Goal: Task Accomplishment & Management: Use online tool/utility

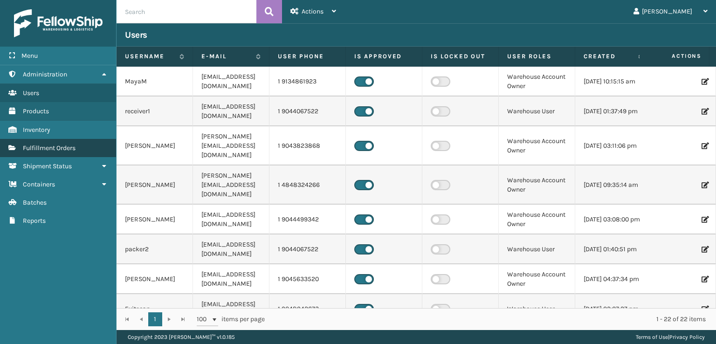
click at [102, 142] on link "Fulfillment Orders" at bounding box center [58, 148] width 116 height 18
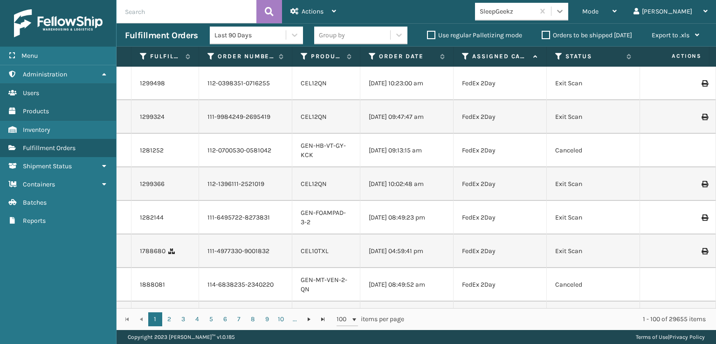
click at [568, 13] on div at bounding box center [560, 11] width 17 height 17
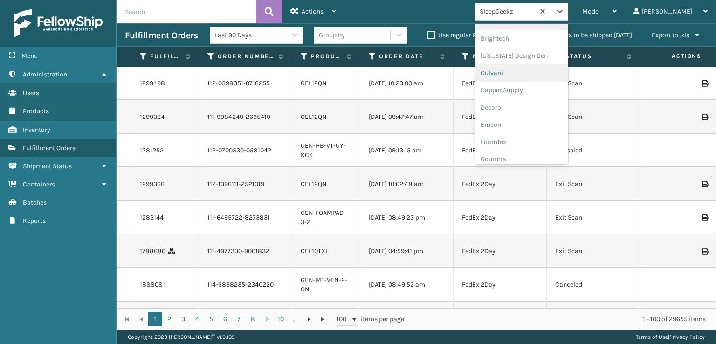
scroll to position [140, 0]
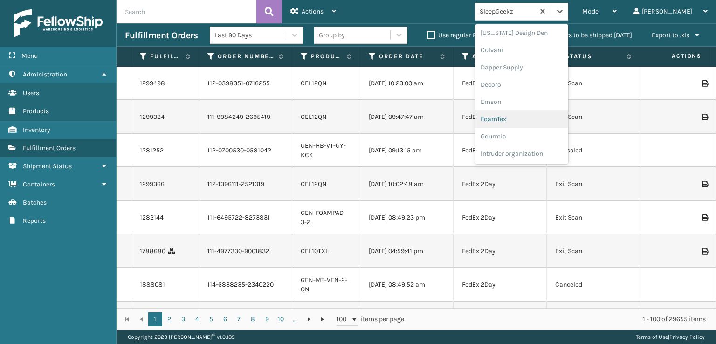
click at [537, 122] on div "FoamTex" at bounding box center [521, 119] width 93 height 17
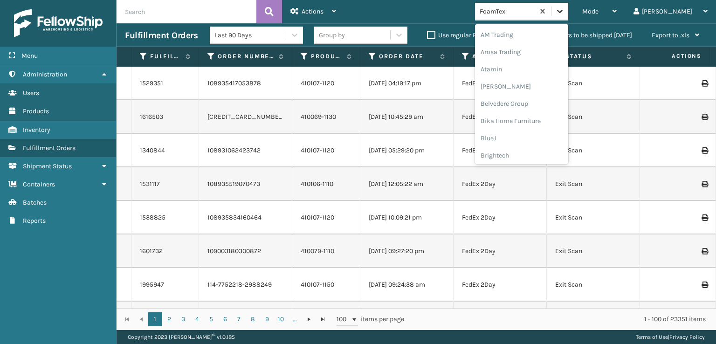
click at [568, 4] on div at bounding box center [560, 11] width 17 height 17
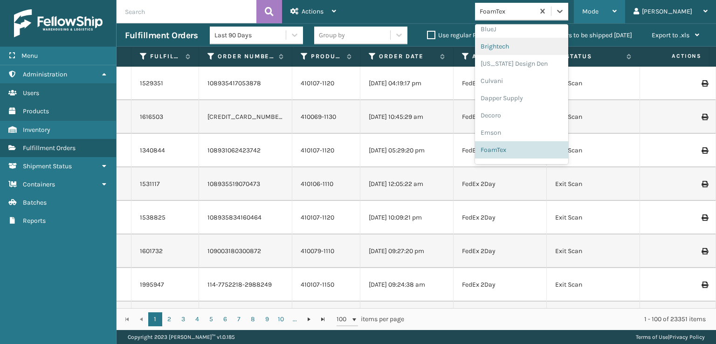
click at [617, 11] on div "Mode" at bounding box center [599, 11] width 35 height 23
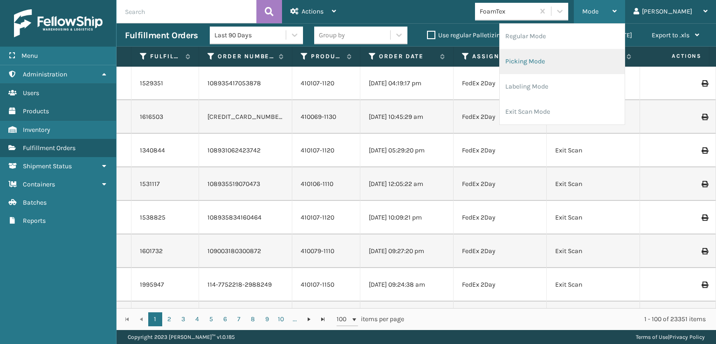
click at [577, 57] on li "Picking Mode" at bounding box center [562, 61] width 125 height 25
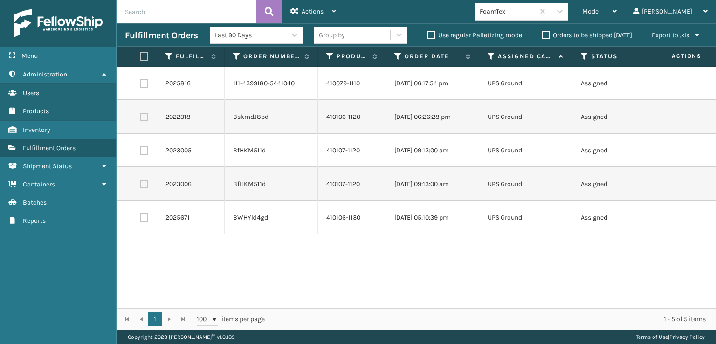
click at [144, 58] on label at bounding box center [143, 56] width 6 height 8
click at [140, 58] on input "checkbox" at bounding box center [140, 57] width 0 height 6
checkbox input "true"
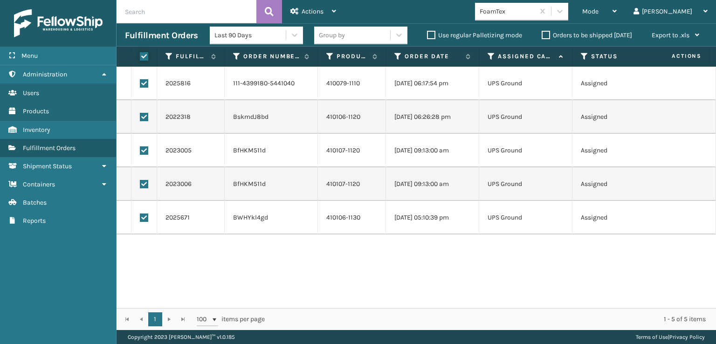
checkbox input "true"
click at [305, 12] on span "Actions" at bounding box center [313, 11] width 22 height 8
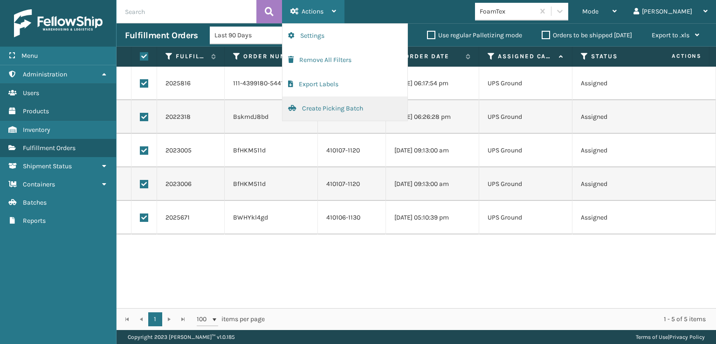
click at [324, 108] on button "Create Picking Batch" at bounding box center [345, 109] width 125 height 24
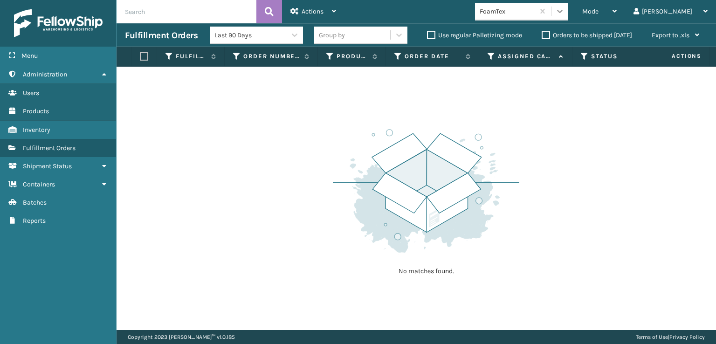
click at [568, 18] on div at bounding box center [560, 11] width 17 height 17
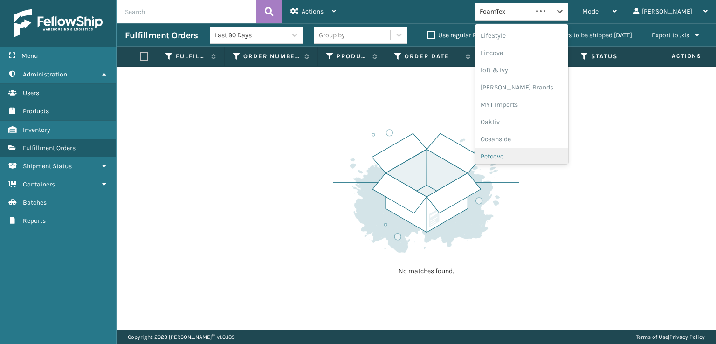
scroll to position [451, 0]
click at [556, 133] on div "SleepGeekz" at bounding box center [521, 136] width 93 height 17
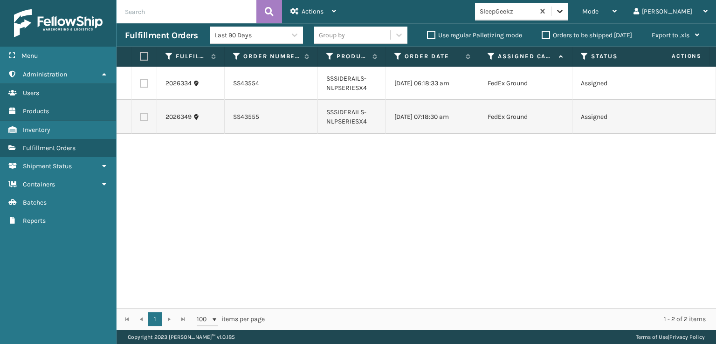
click at [565, 13] on icon at bounding box center [559, 11] width 9 height 9
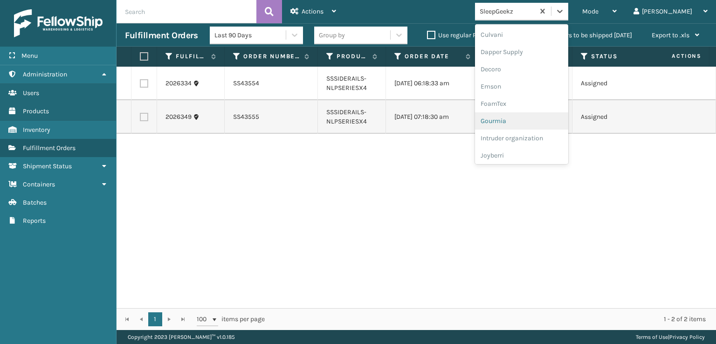
scroll to position [140, 0]
click at [542, 120] on div "FoamTex" at bounding box center [521, 119] width 93 height 17
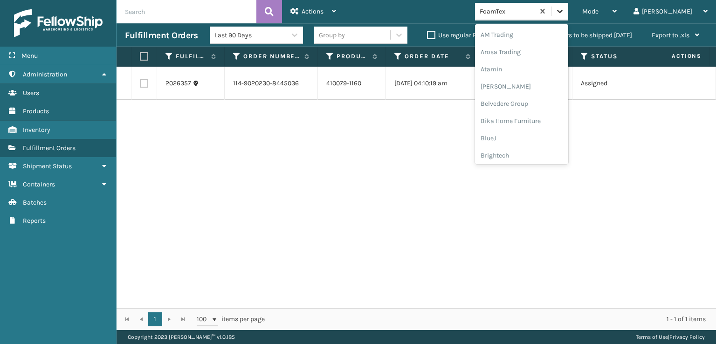
click at [565, 10] on icon at bounding box center [559, 11] width 9 height 9
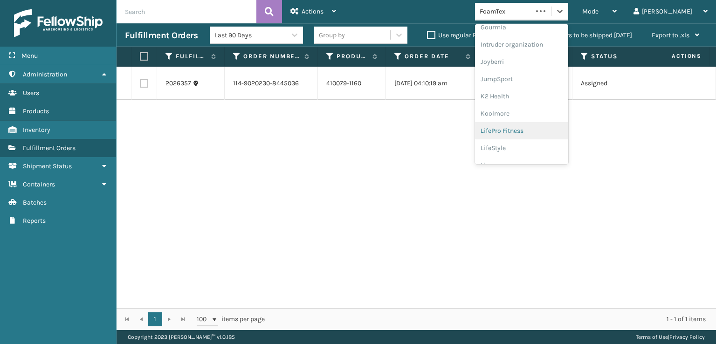
scroll to position [295, 0]
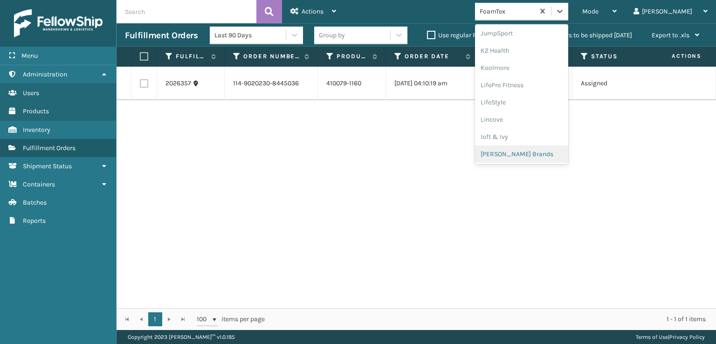
click at [554, 154] on div "[PERSON_NAME] Brands" at bounding box center [521, 154] width 93 height 17
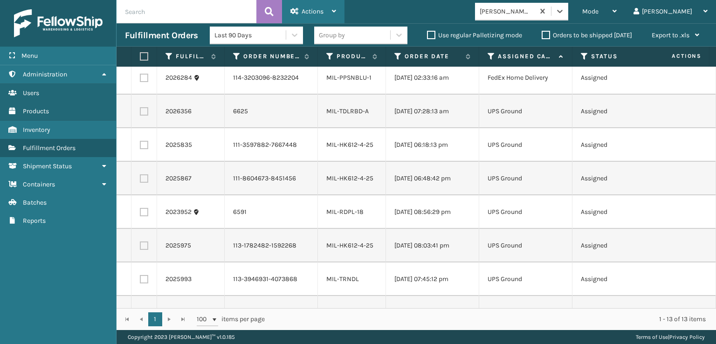
scroll to position [0, 0]
